Goal: Find specific page/section: Find specific page/section

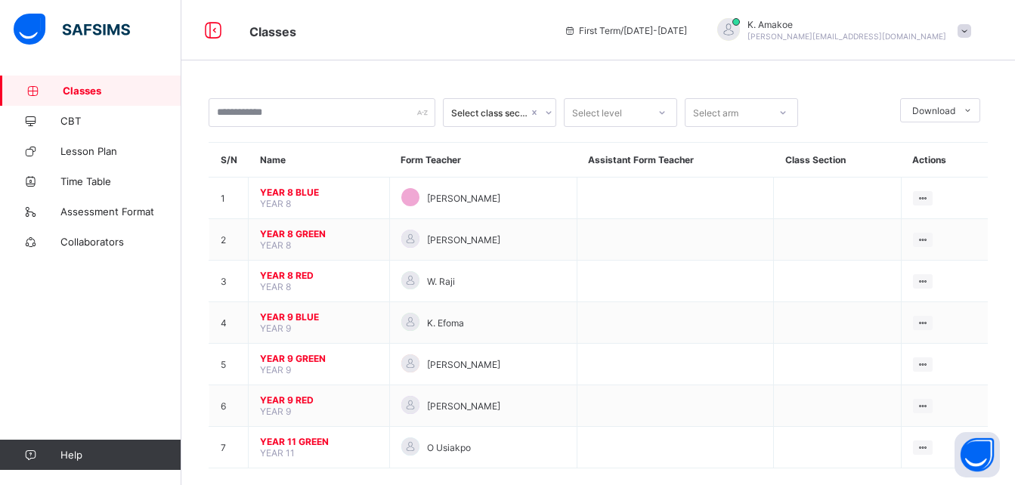
click at [325, 190] on span "YEAR 8 BLUE" at bounding box center [319, 192] width 118 height 11
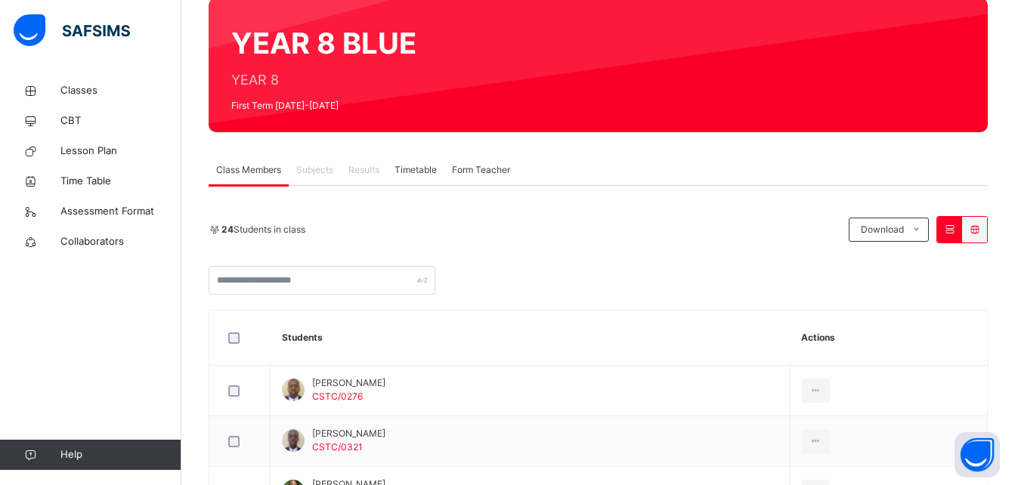
scroll to position [129, 0]
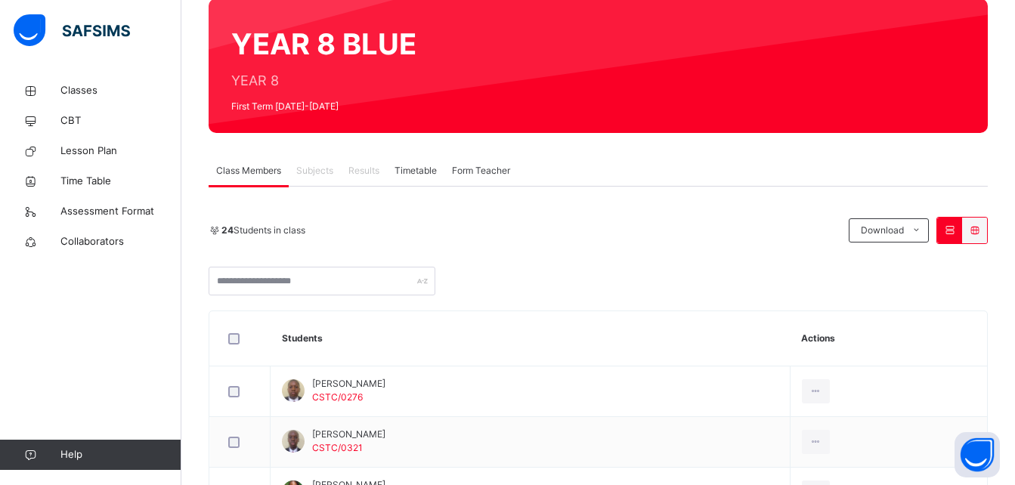
click at [321, 177] on span "Subjects" at bounding box center [314, 171] width 37 height 14
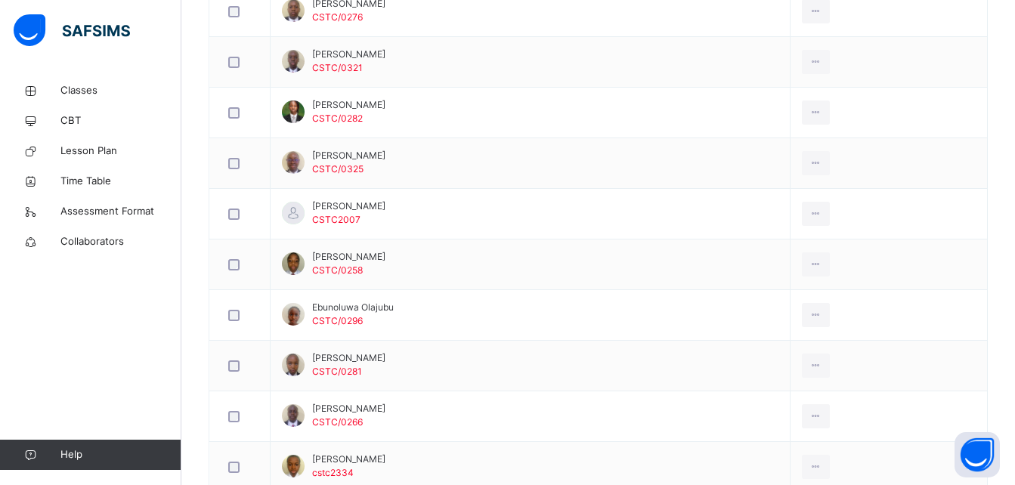
scroll to position [507, 0]
click at [358, 282] on td "[PERSON_NAME] CSTC/0258" at bounding box center [531, 266] width 520 height 51
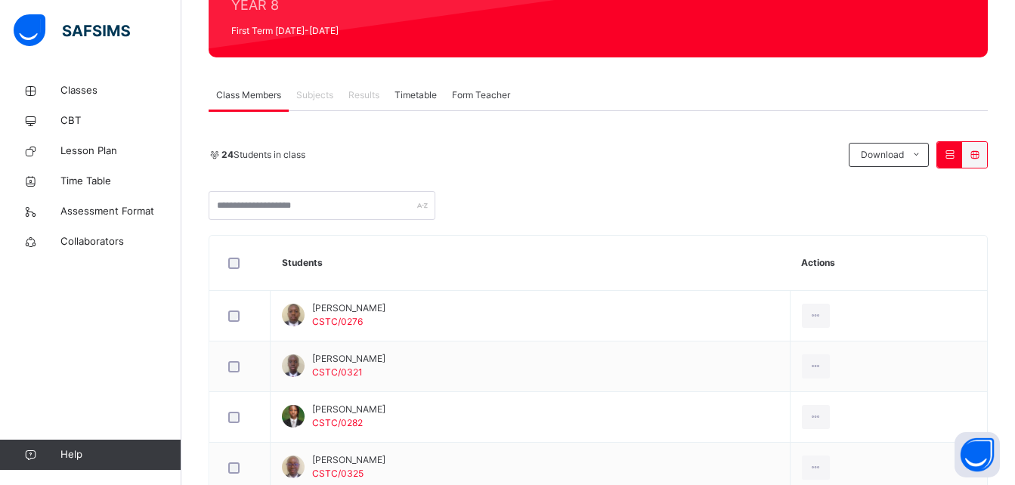
scroll to position [157, 0]
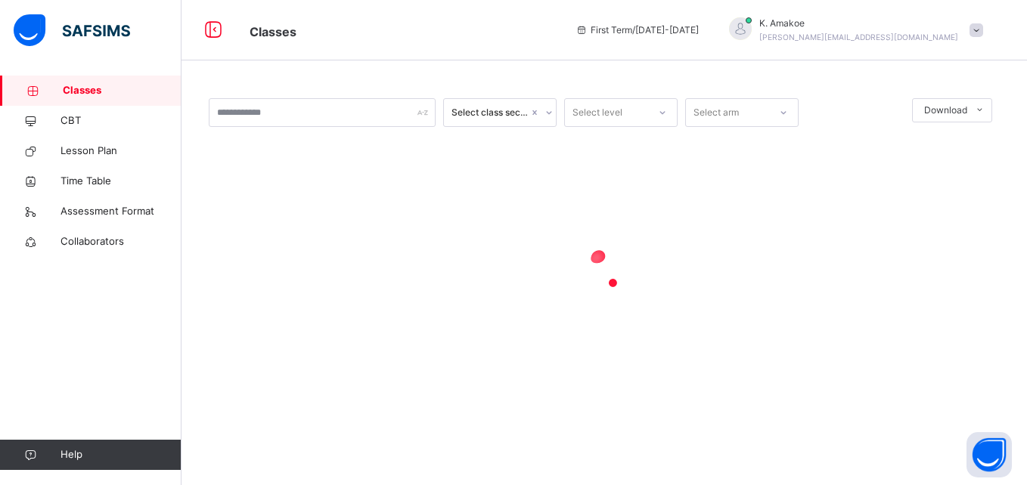
click at [102, 92] on span "Classes" at bounding box center [122, 90] width 119 height 15
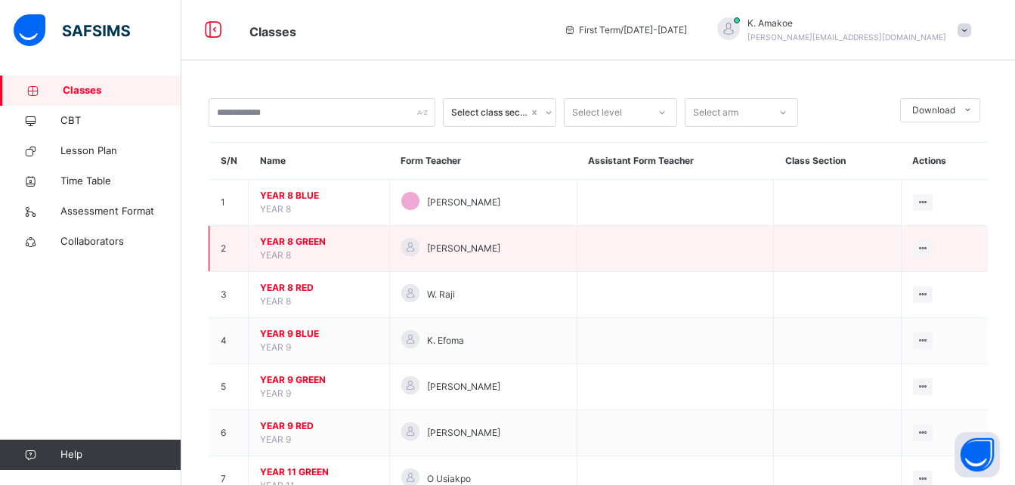
click at [327, 244] on span "YEAR 8 GREEN" at bounding box center [319, 242] width 118 height 14
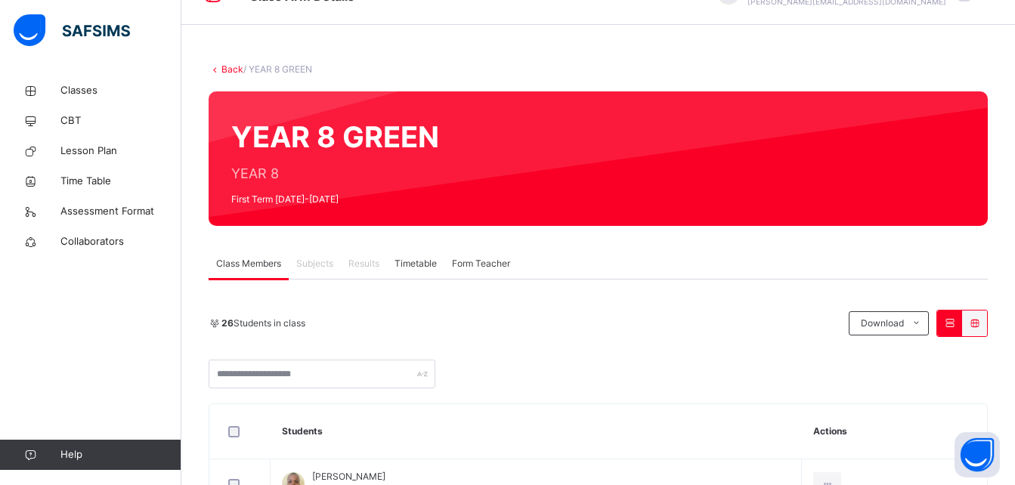
scroll to position [35, 0]
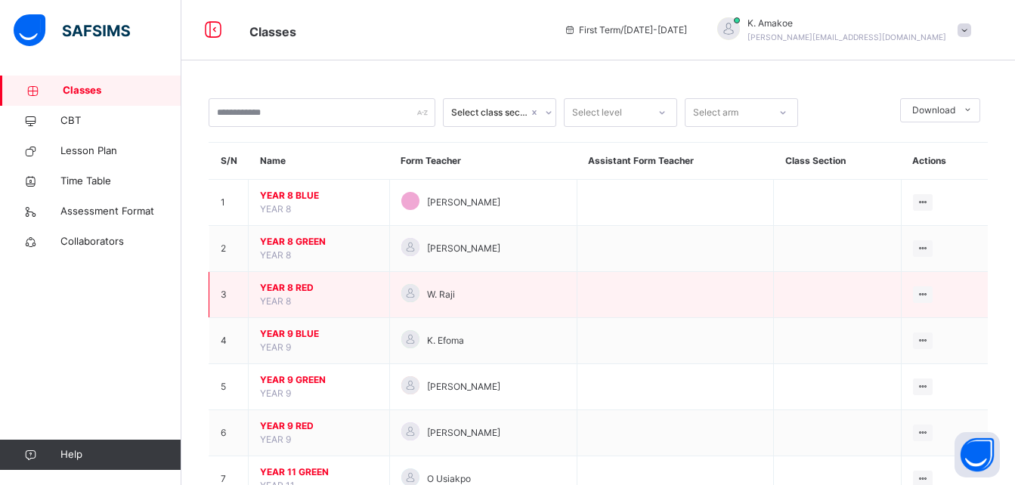
click at [281, 287] on span "YEAR 8 RED" at bounding box center [319, 288] width 118 height 14
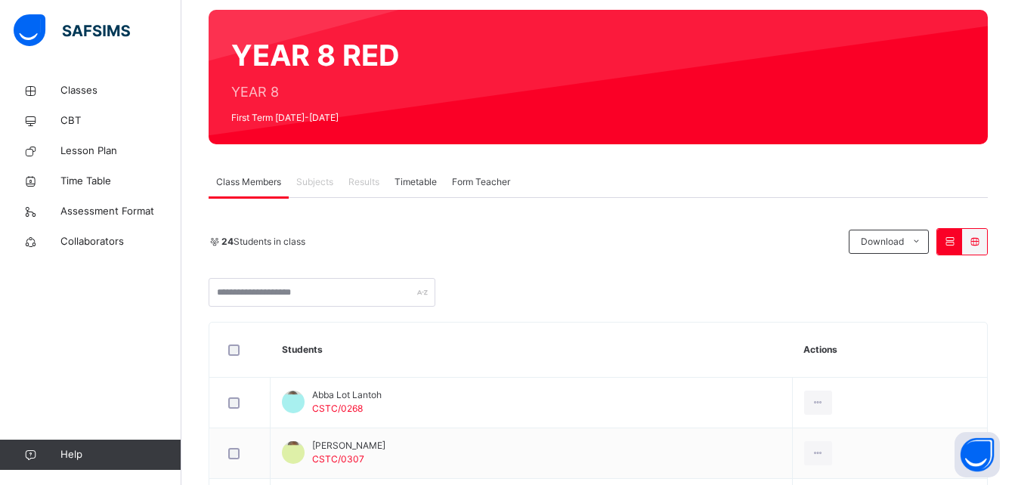
scroll to position [116, 0]
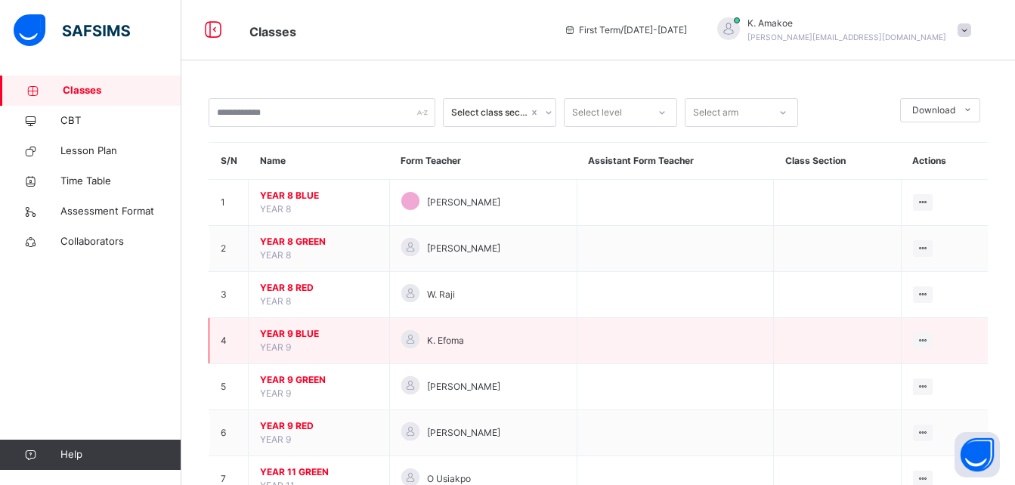
click at [302, 334] on span "YEAR 9 BLUE" at bounding box center [319, 334] width 118 height 14
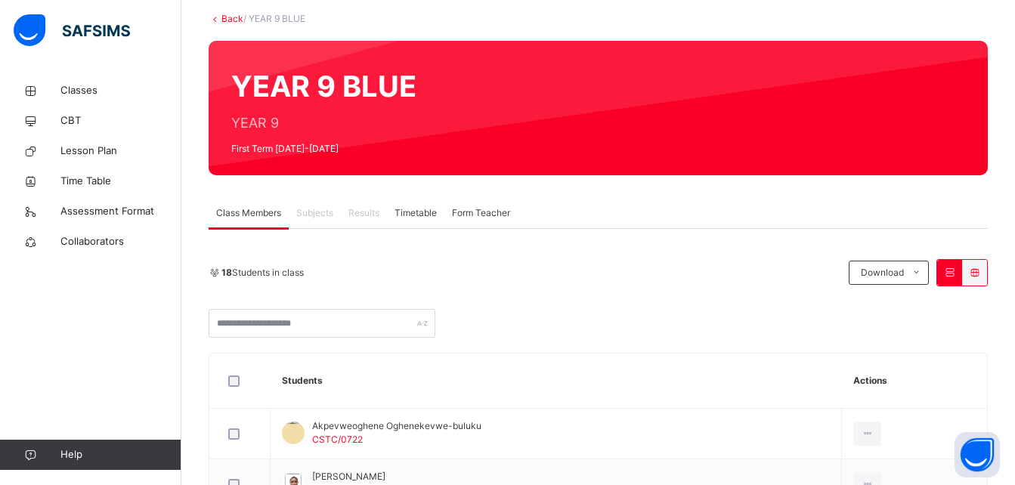
scroll to position [85, 0]
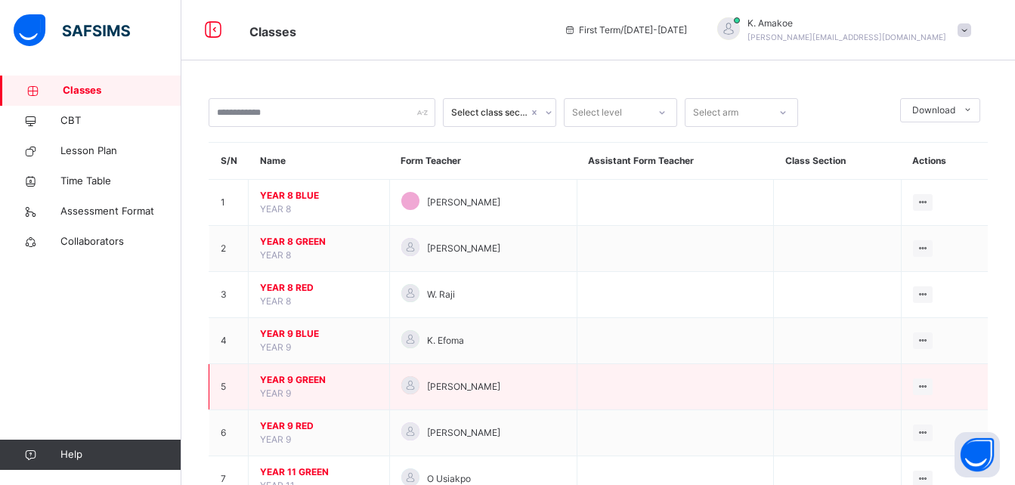
click at [312, 378] on span "YEAR 9 GREEN" at bounding box center [319, 380] width 118 height 14
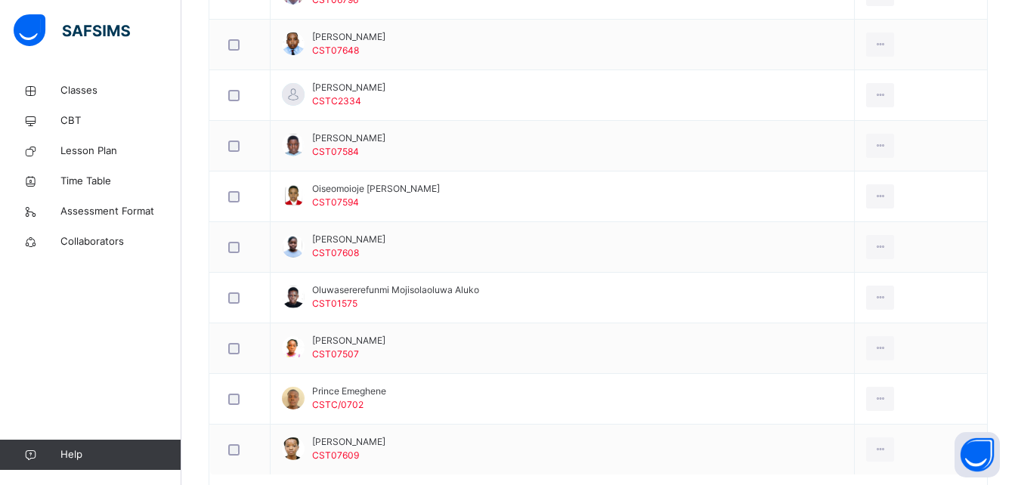
scroll to position [1005, 0]
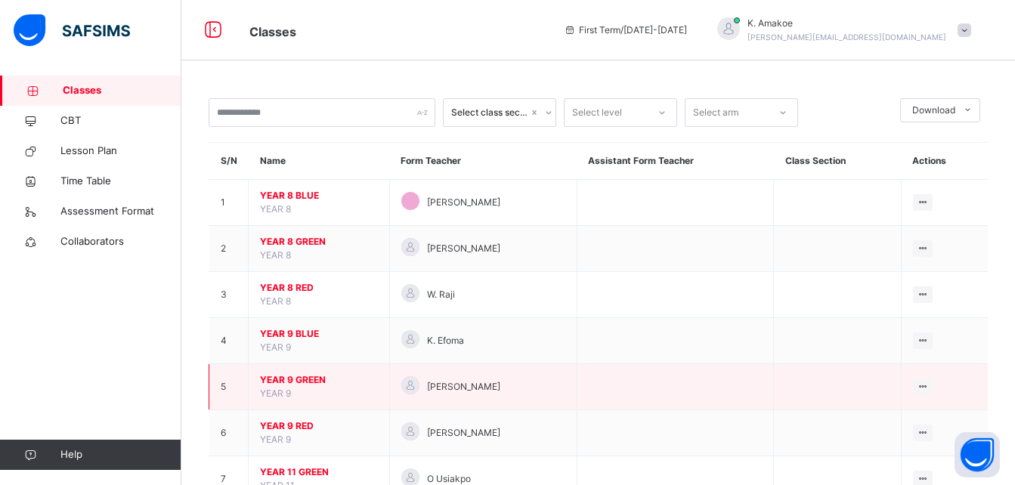
scroll to position [55, 0]
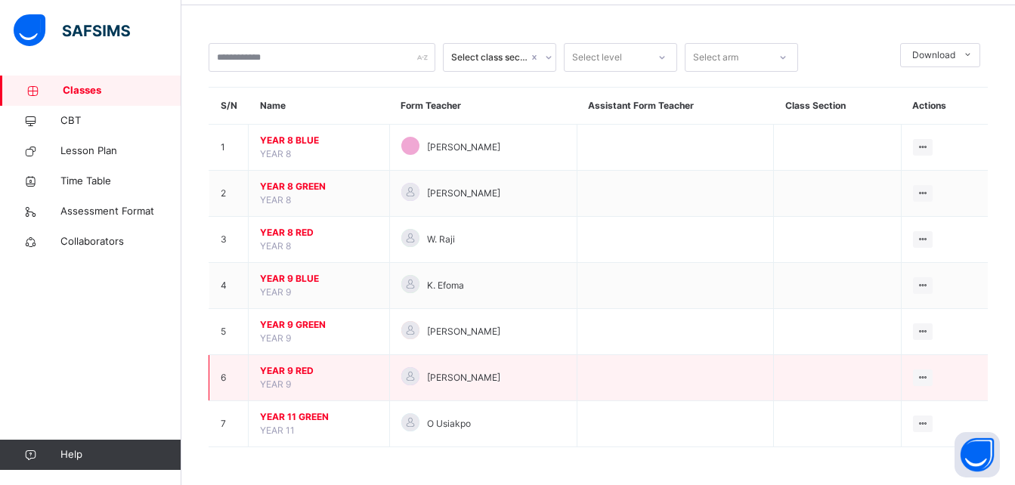
click at [304, 367] on span "YEAR 9 RED" at bounding box center [319, 371] width 118 height 14
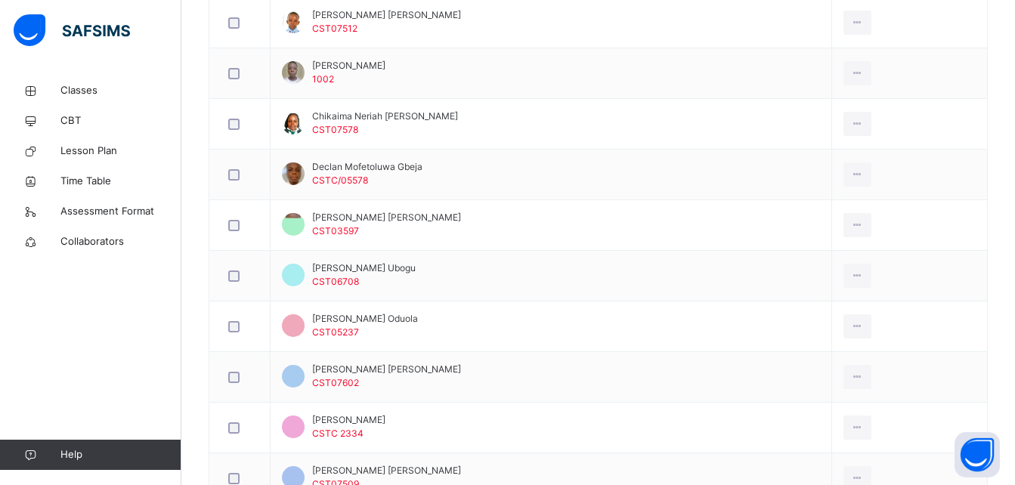
scroll to position [499, 0]
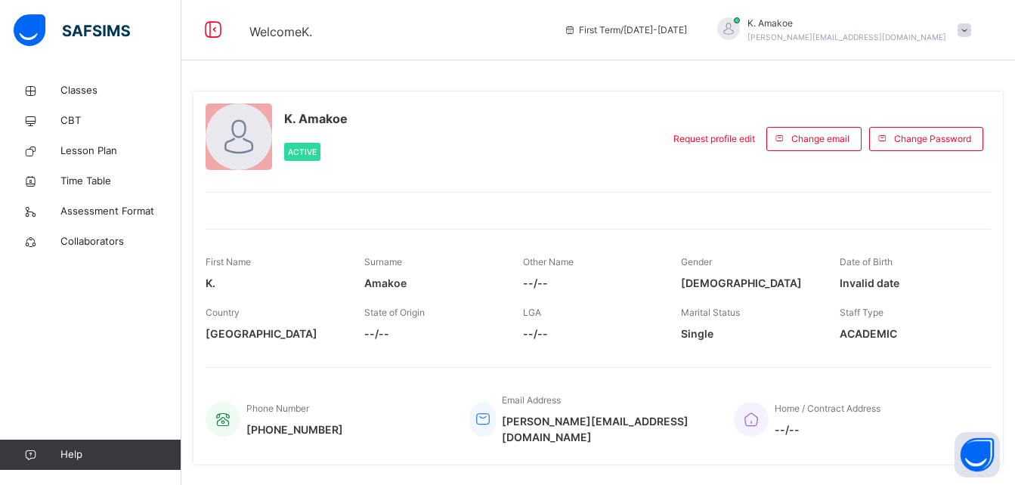
click at [803, 355] on div "K. Amakoe Active Request profile edit Change email Change Password First Name K…" at bounding box center [598, 278] width 811 height 375
